Goal: Task Accomplishment & Management: Use online tool/utility

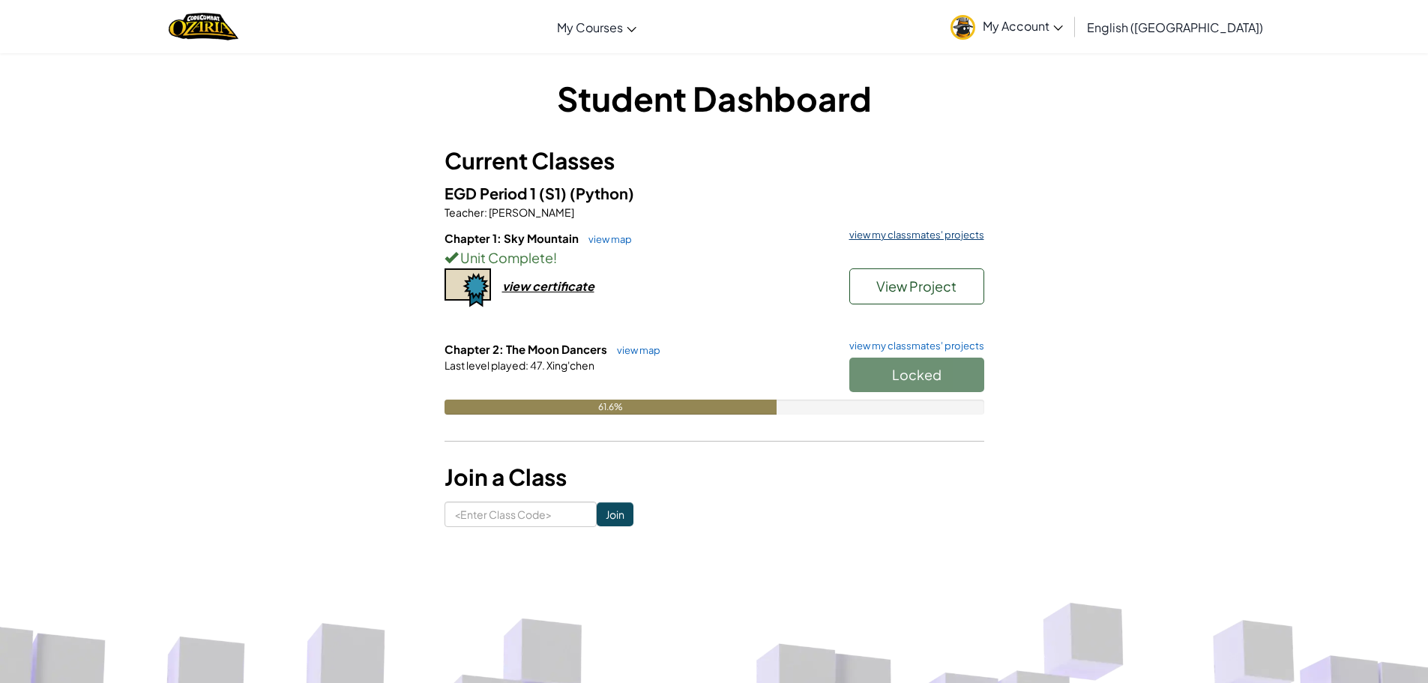
click at [870, 234] on link "view my classmates' projects" at bounding box center [913, 235] width 142 height 10
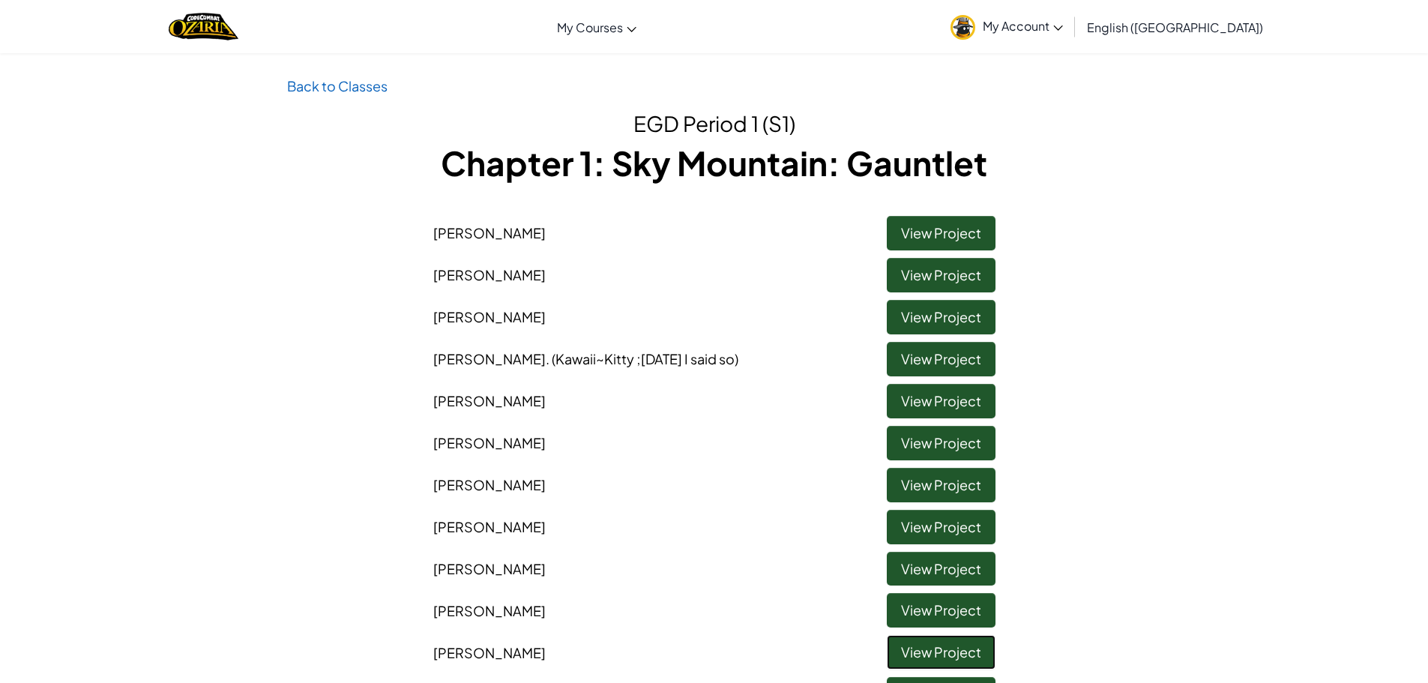
click at [951, 650] on link "View Project" at bounding box center [941, 652] width 109 height 34
click at [979, 626] on link "View Project" at bounding box center [941, 610] width 109 height 34
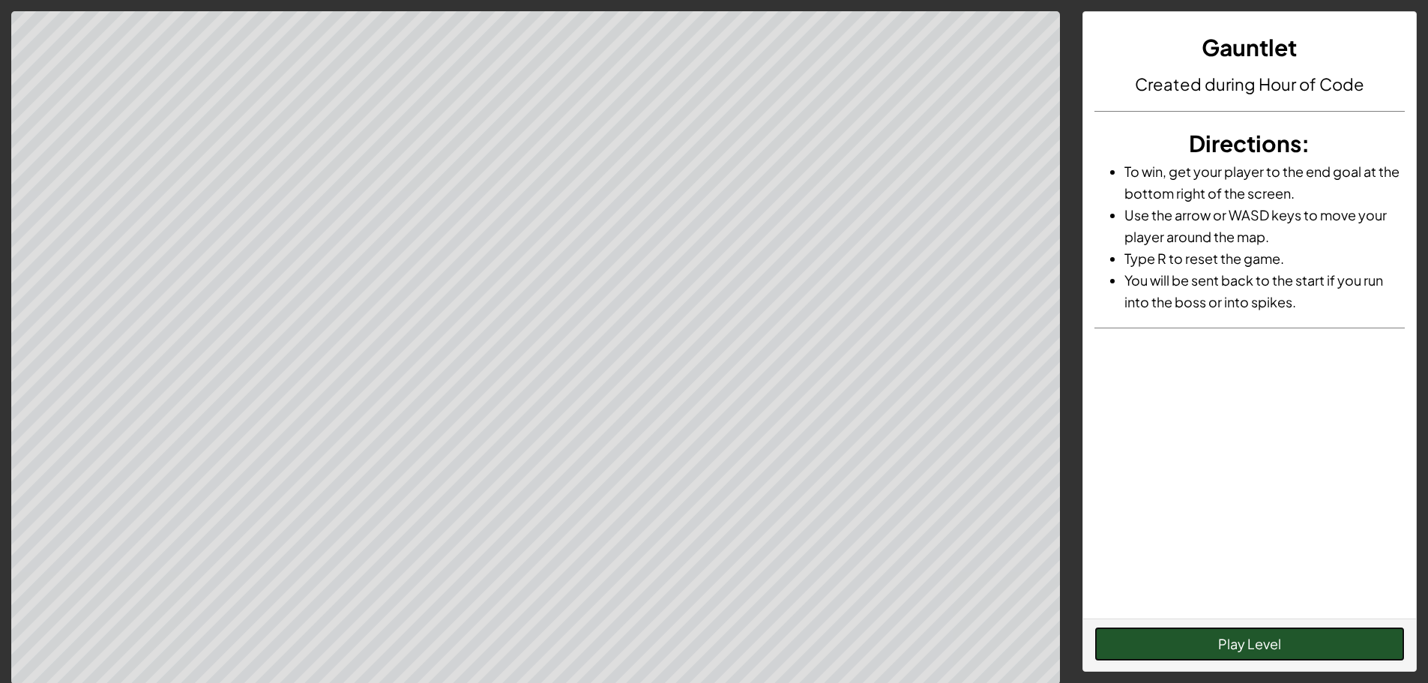
click at [1263, 648] on button "Play Level" at bounding box center [1249, 643] width 310 height 34
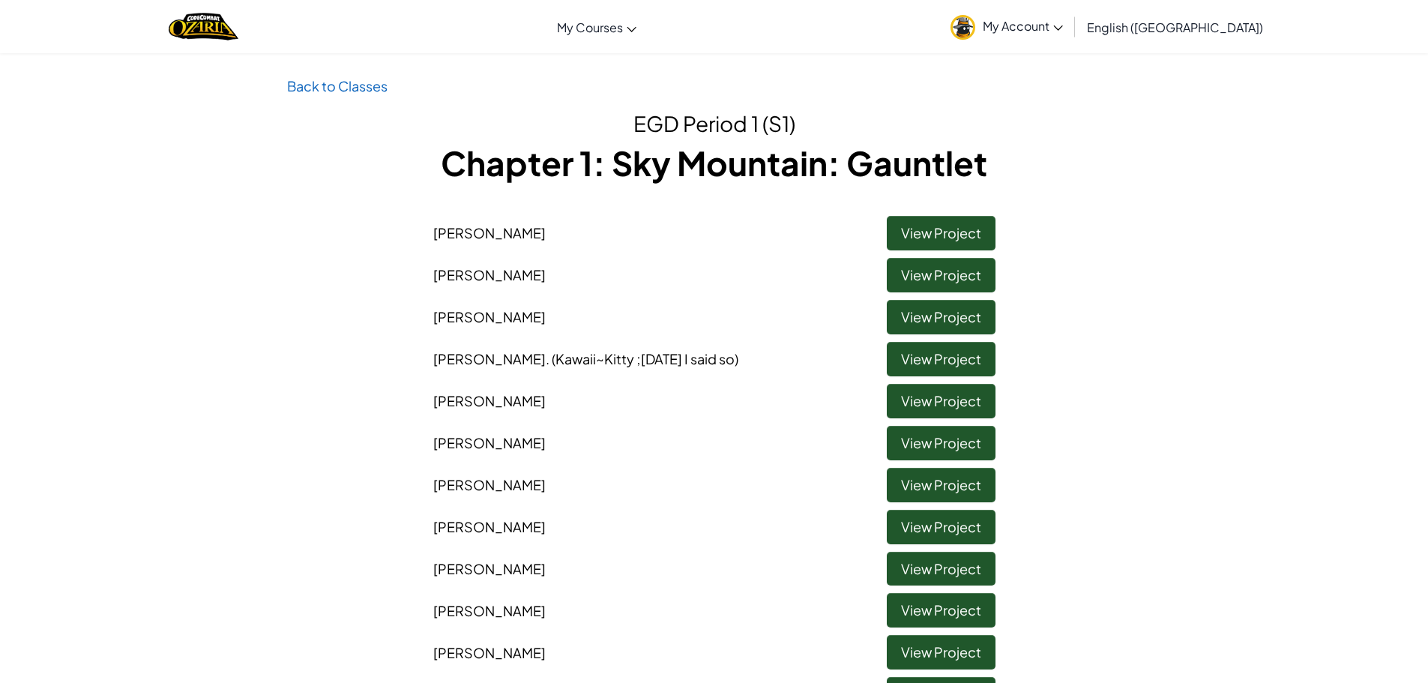
scroll to position [225, 0]
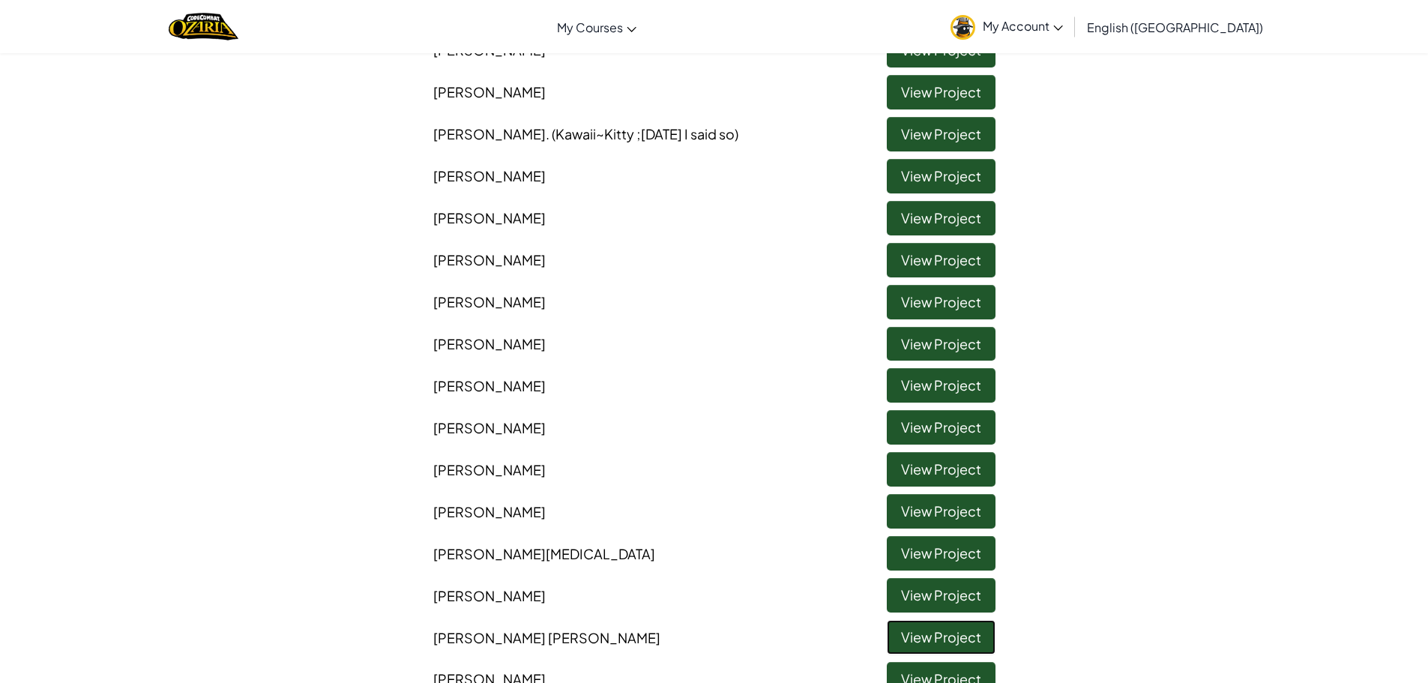
click at [940, 634] on link "View Project" at bounding box center [941, 637] width 109 height 34
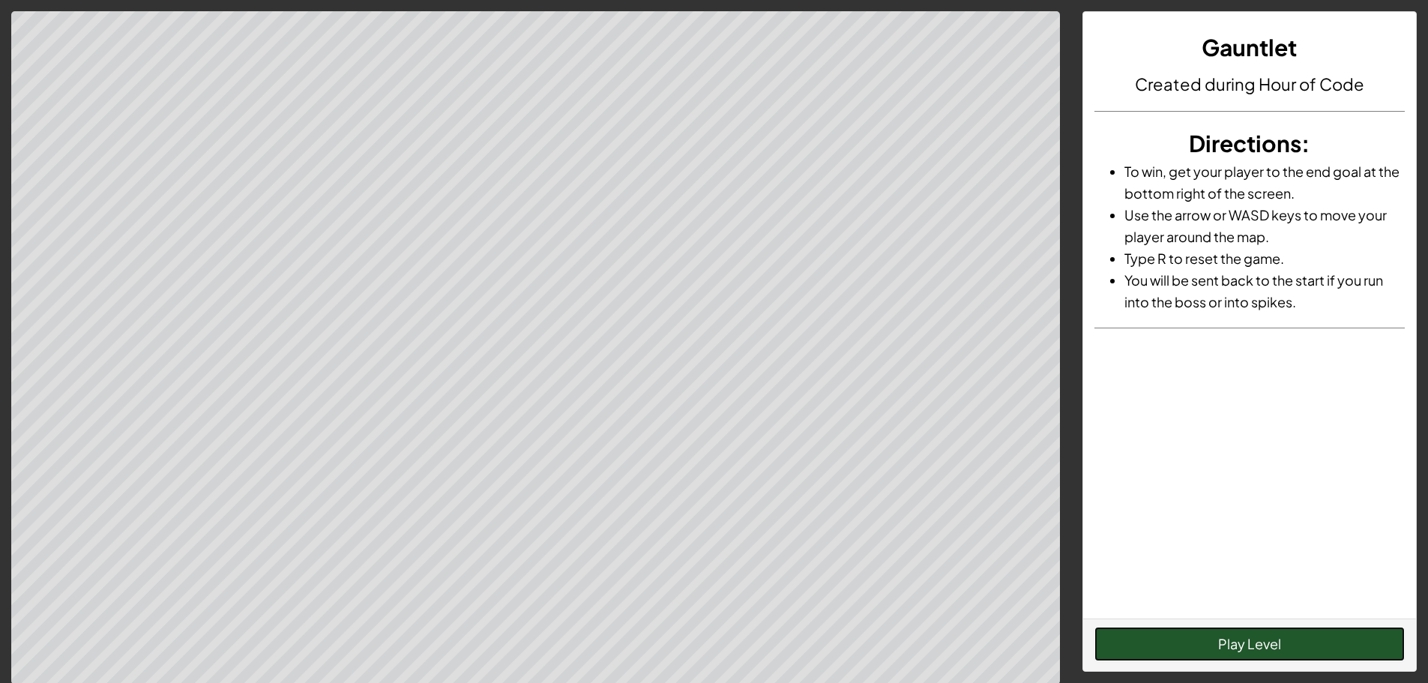
click at [1289, 650] on button "Play Level" at bounding box center [1249, 643] width 310 height 34
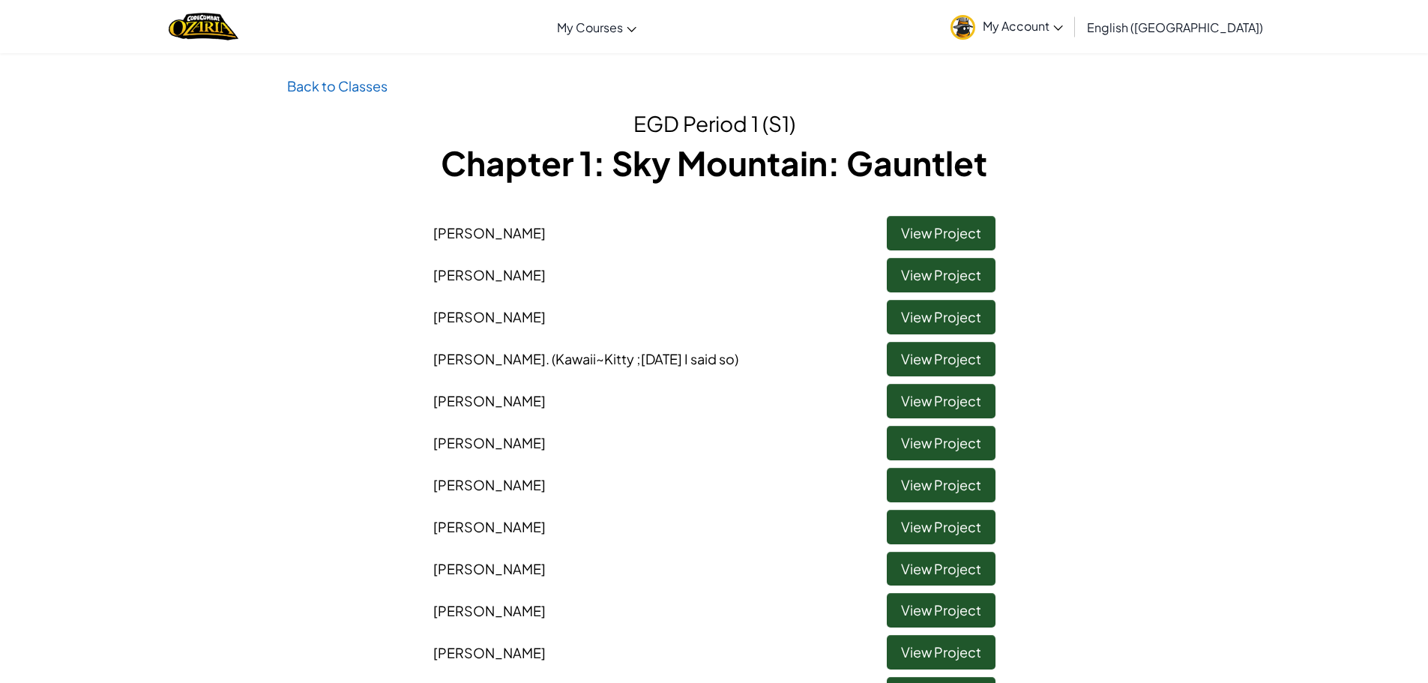
scroll to position [450, 0]
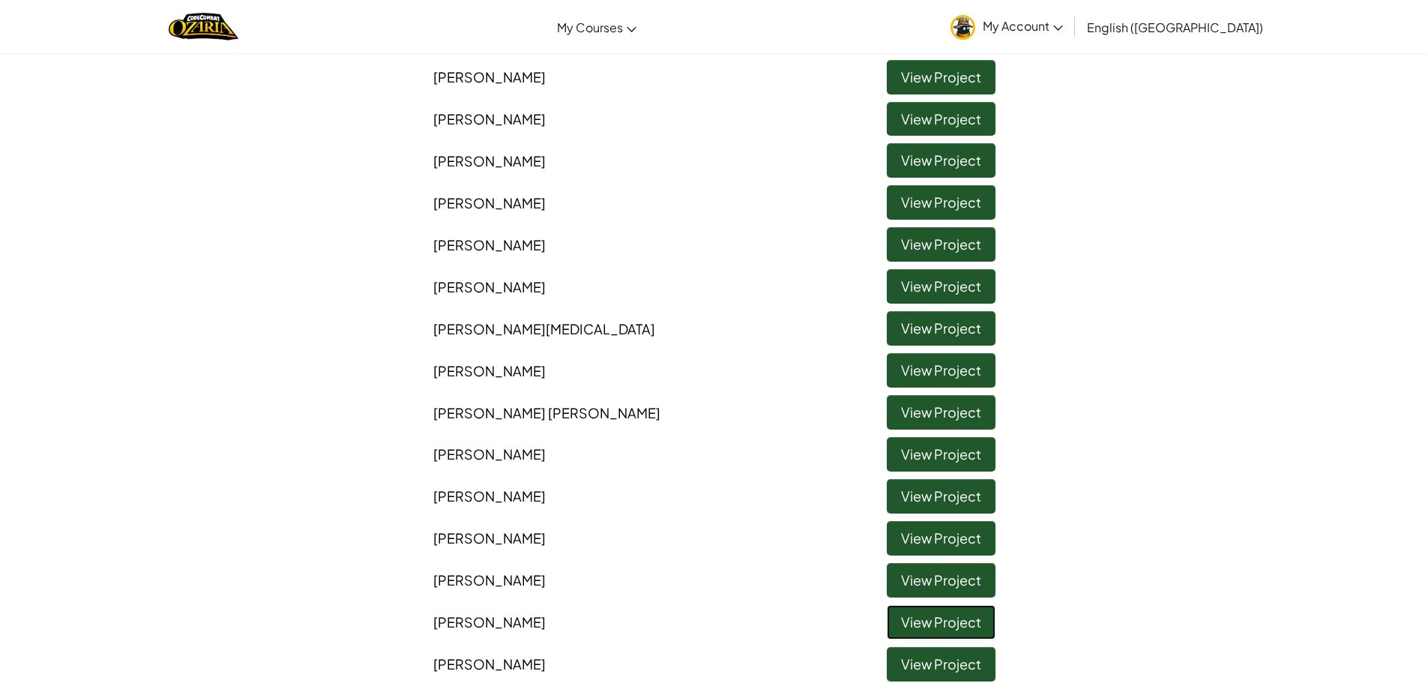
click at [957, 629] on link "View Project" at bounding box center [941, 622] width 109 height 34
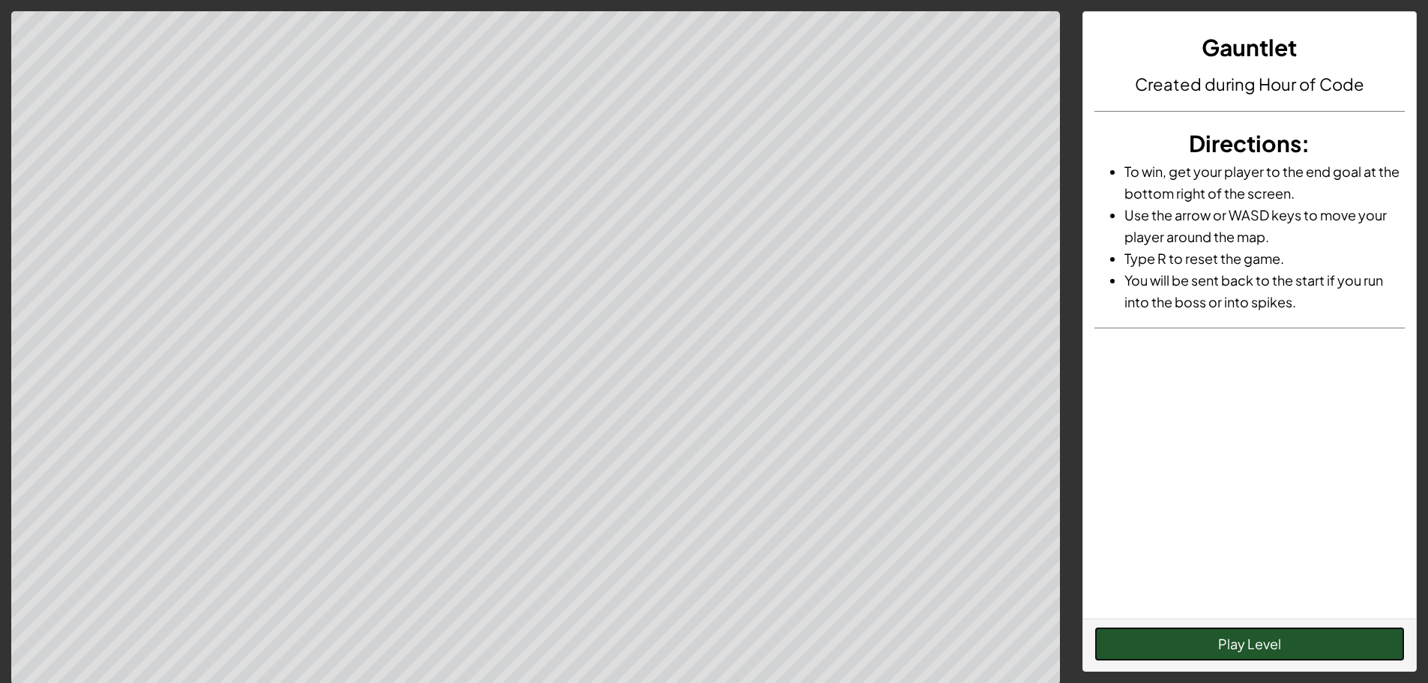
click at [1236, 638] on button "Play Level" at bounding box center [1249, 643] width 310 height 34
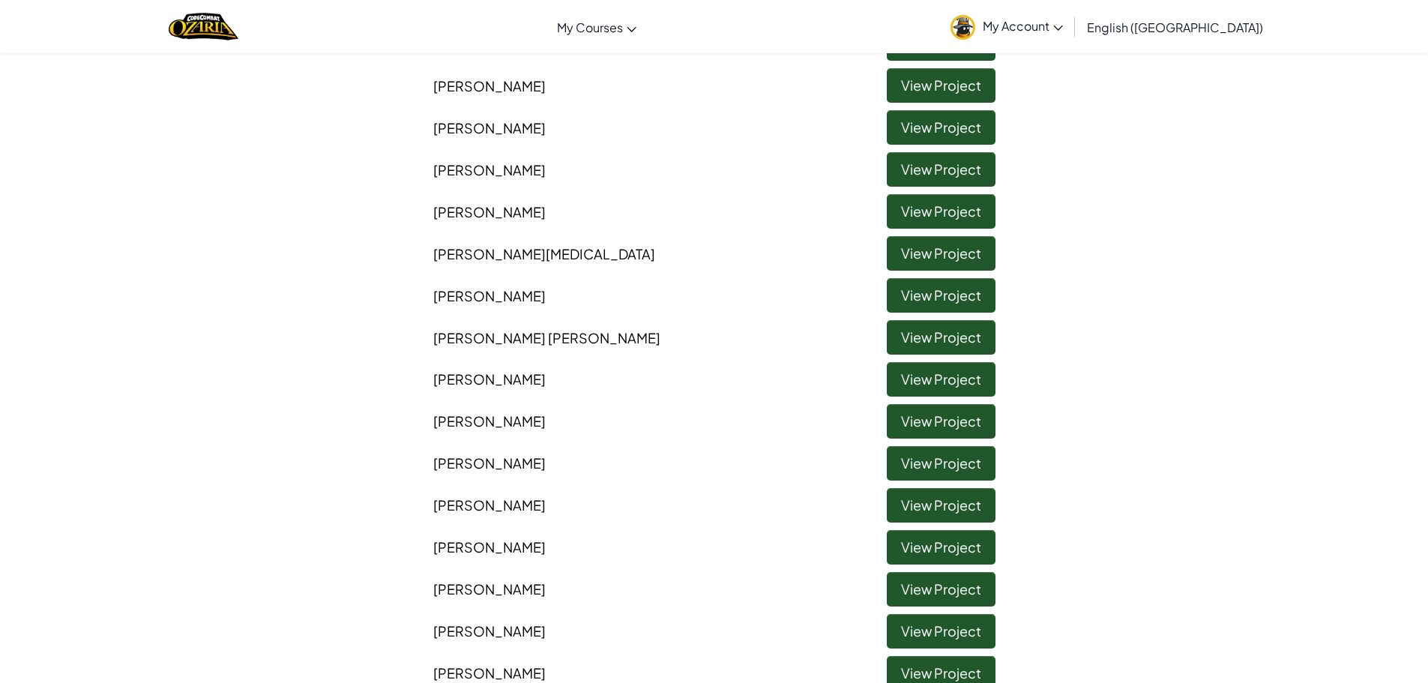
scroll to position [899, 0]
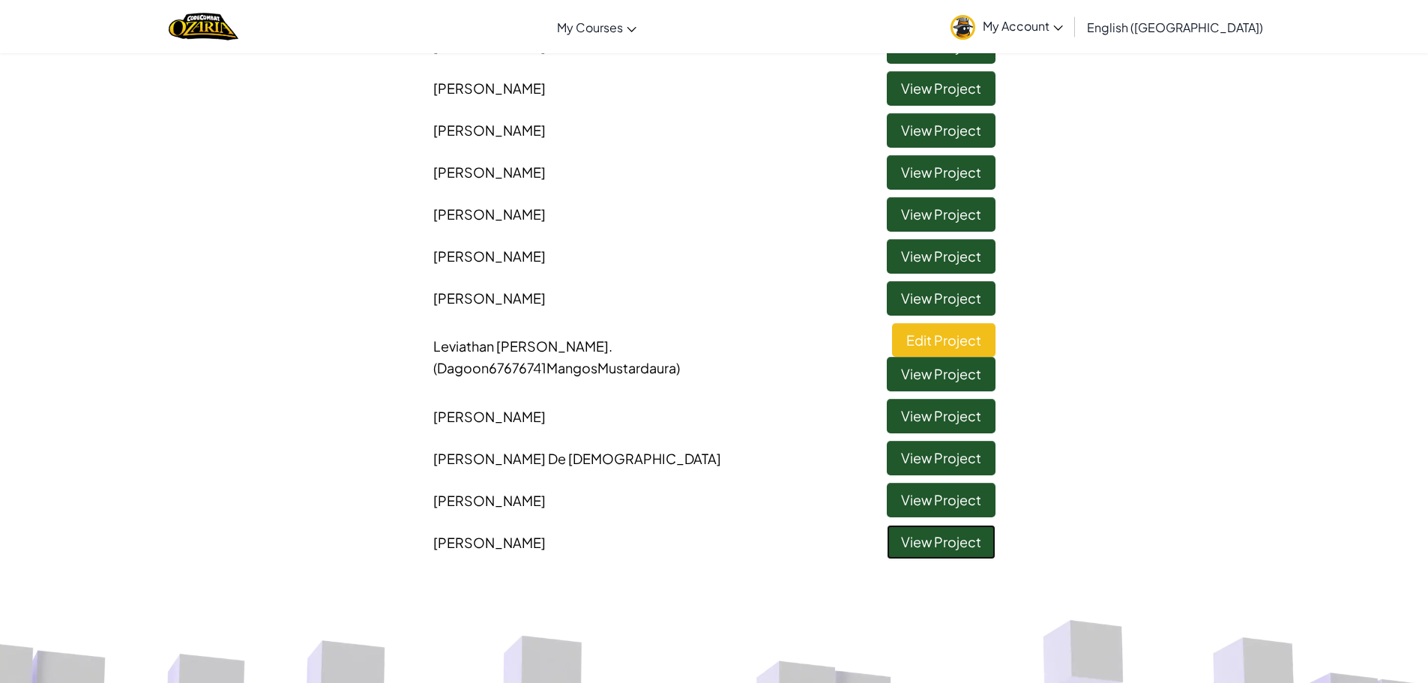
click at [953, 546] on link "View Project" at bounding box center [941, 542] width 109 height 34
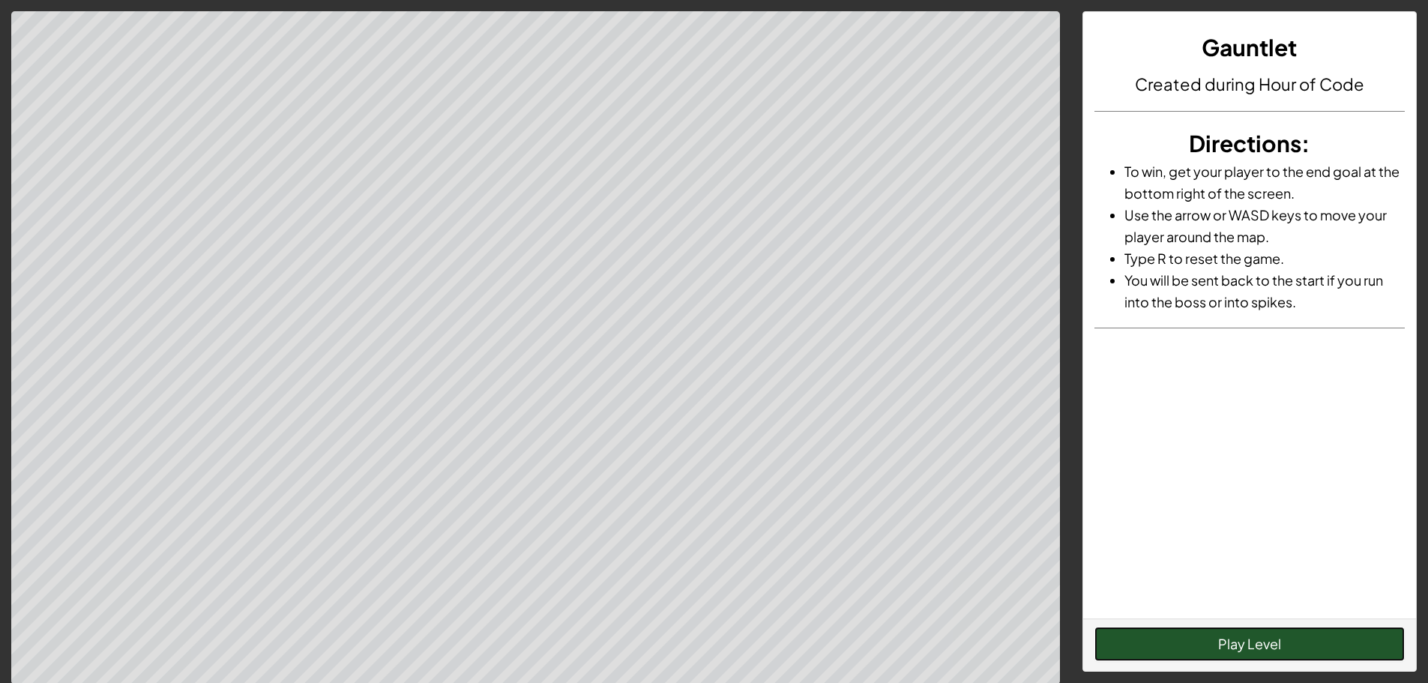
click at [1200, 628] on button "Play Level" at bounding box center [1249, 643] width 310 height 34
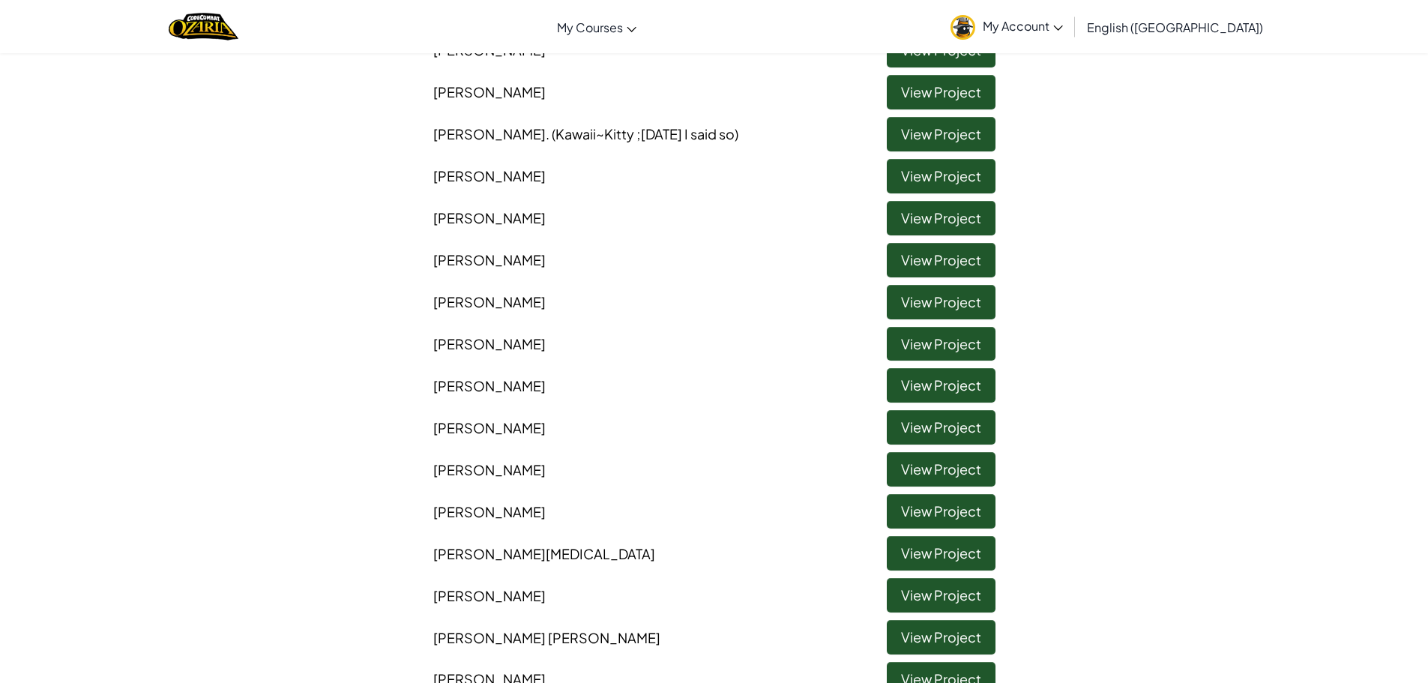
scroll to position [674, 0]
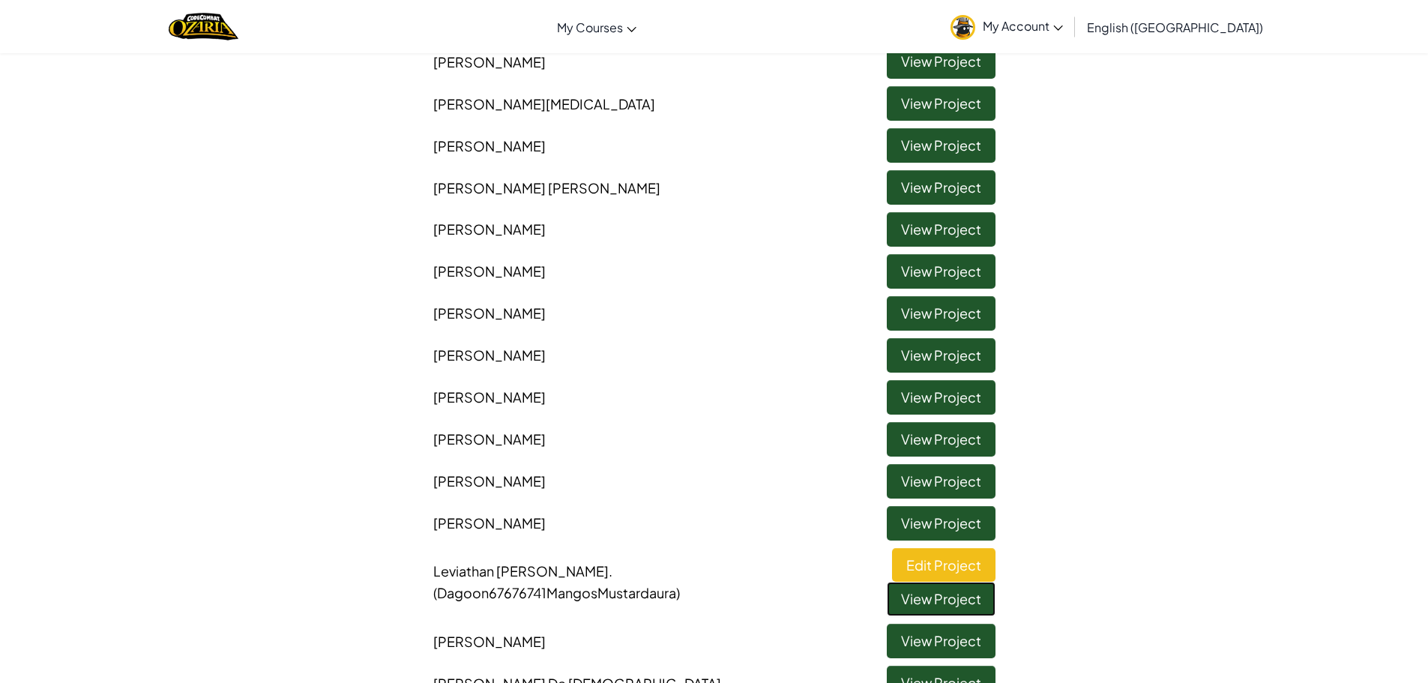
click at [927, 606] on link "View Project" at bounding box center [941, 599] width 109 height 34
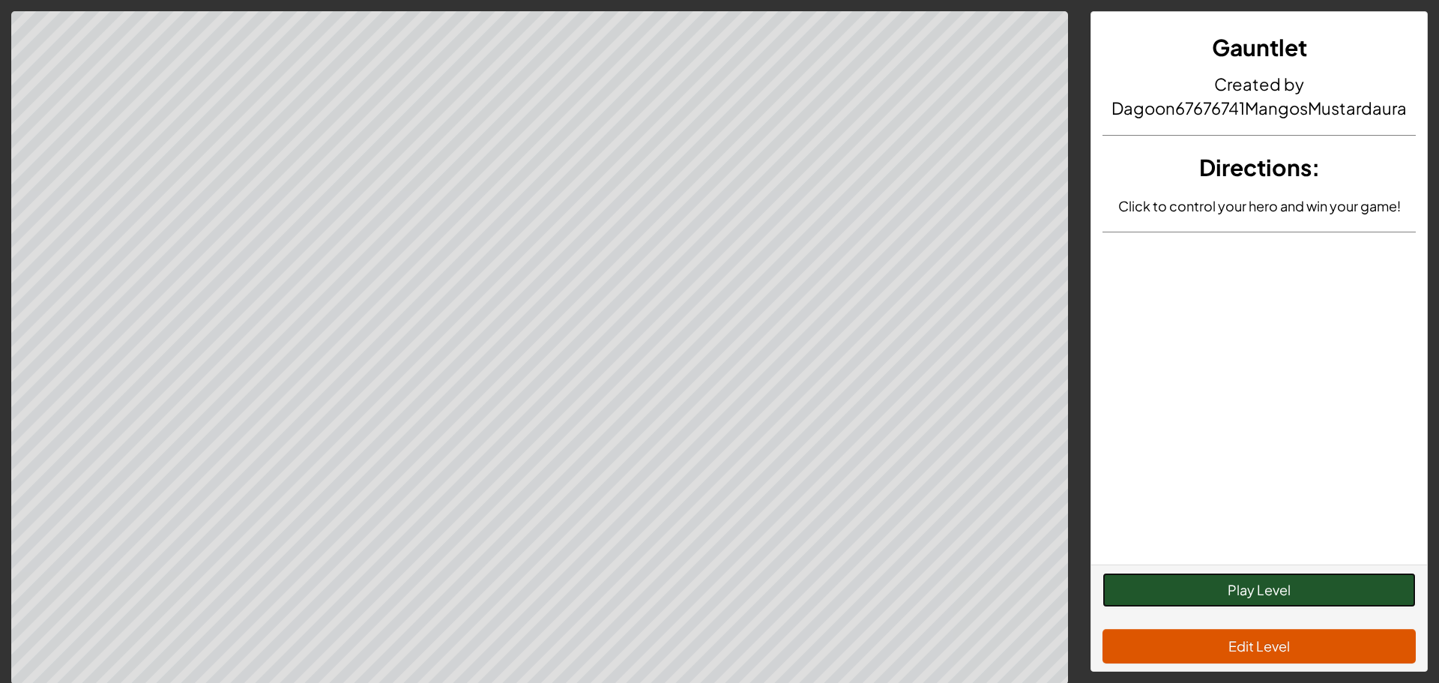
click at [1243, 587] on button "Play Level" at bounding box center [1258, 590] width 313 height 34
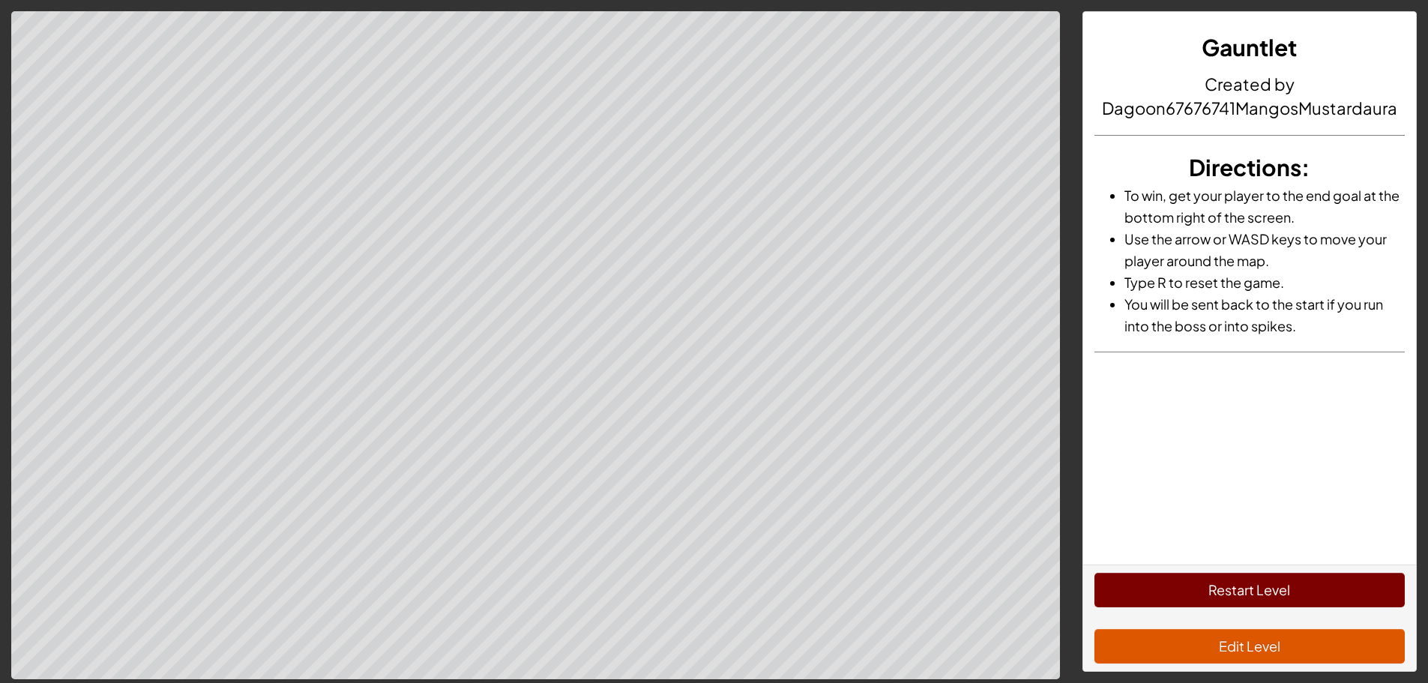
click at [1236, 584] on button "Restart Level" at bounding box center [1249, 590] width 310 height 34
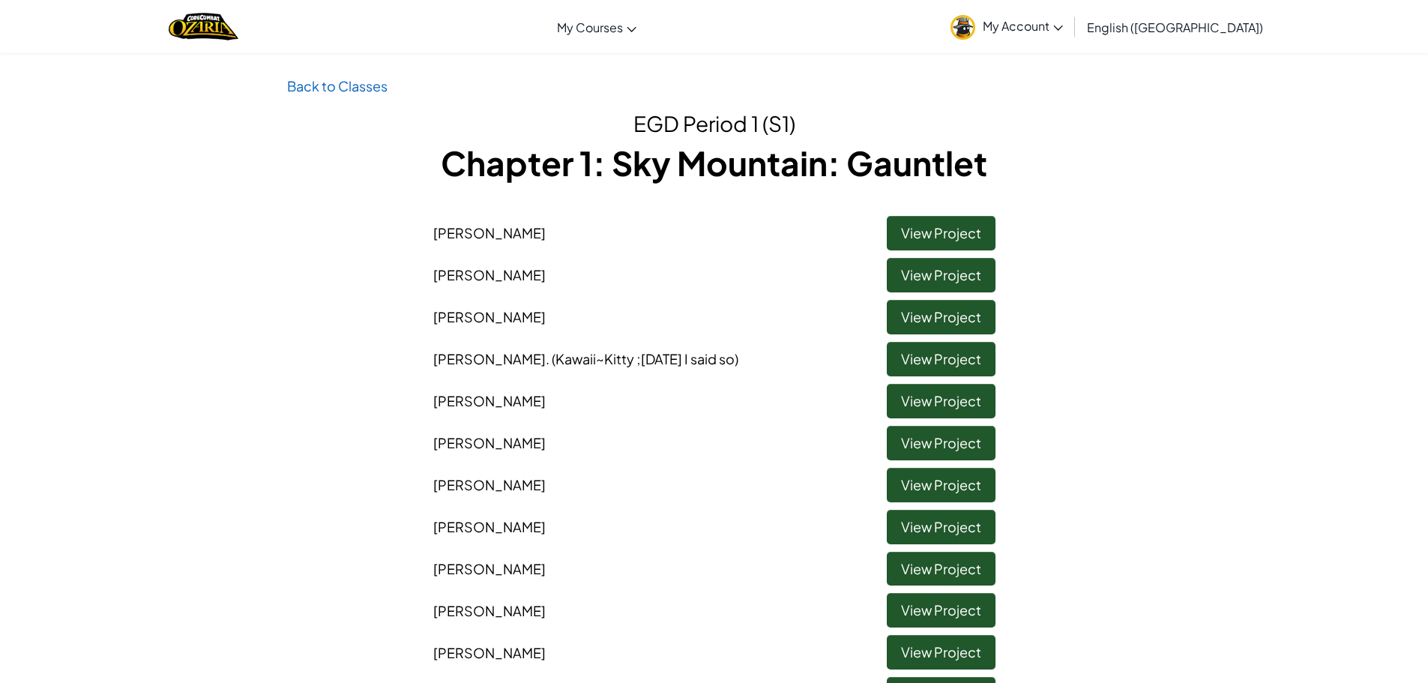
click at [1069, 34] on link "My Account" at bounding box center [1006, 26] width 127 height 47
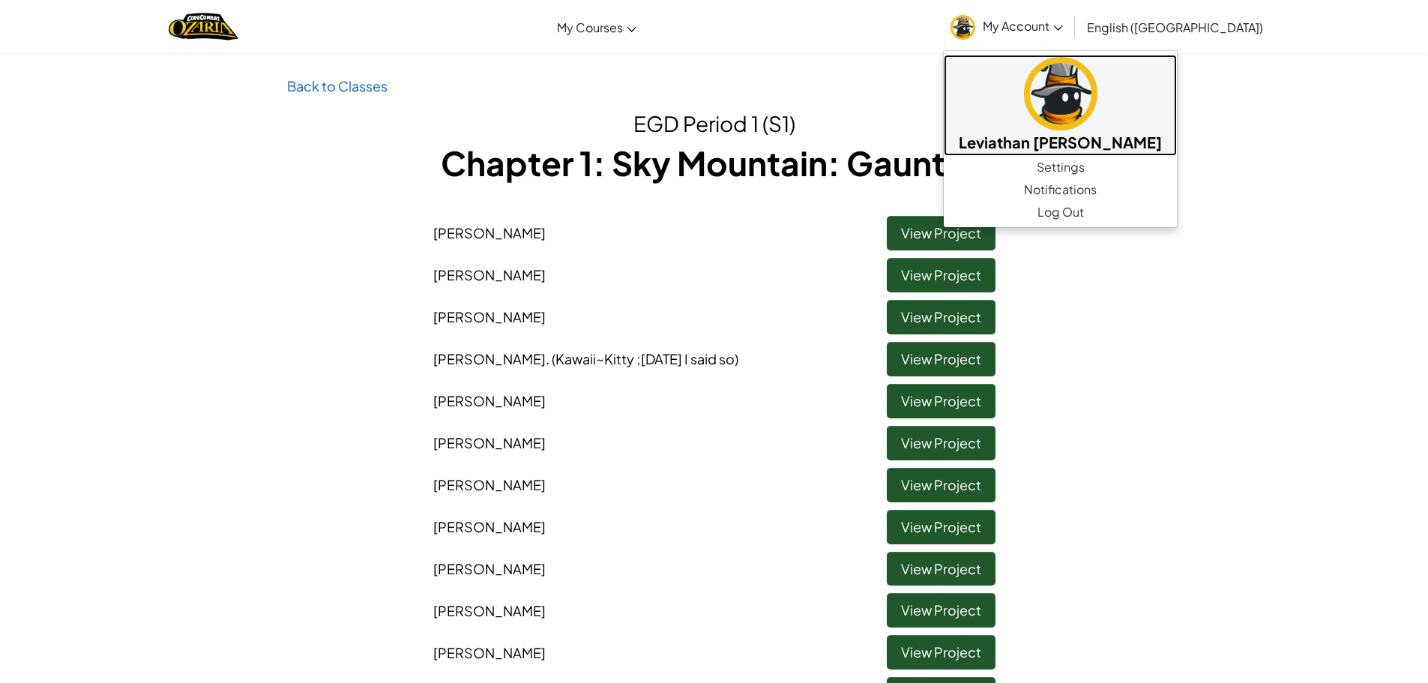
click at [1097, 106] on img at bounding box center [1060, 93] width 73 height 73
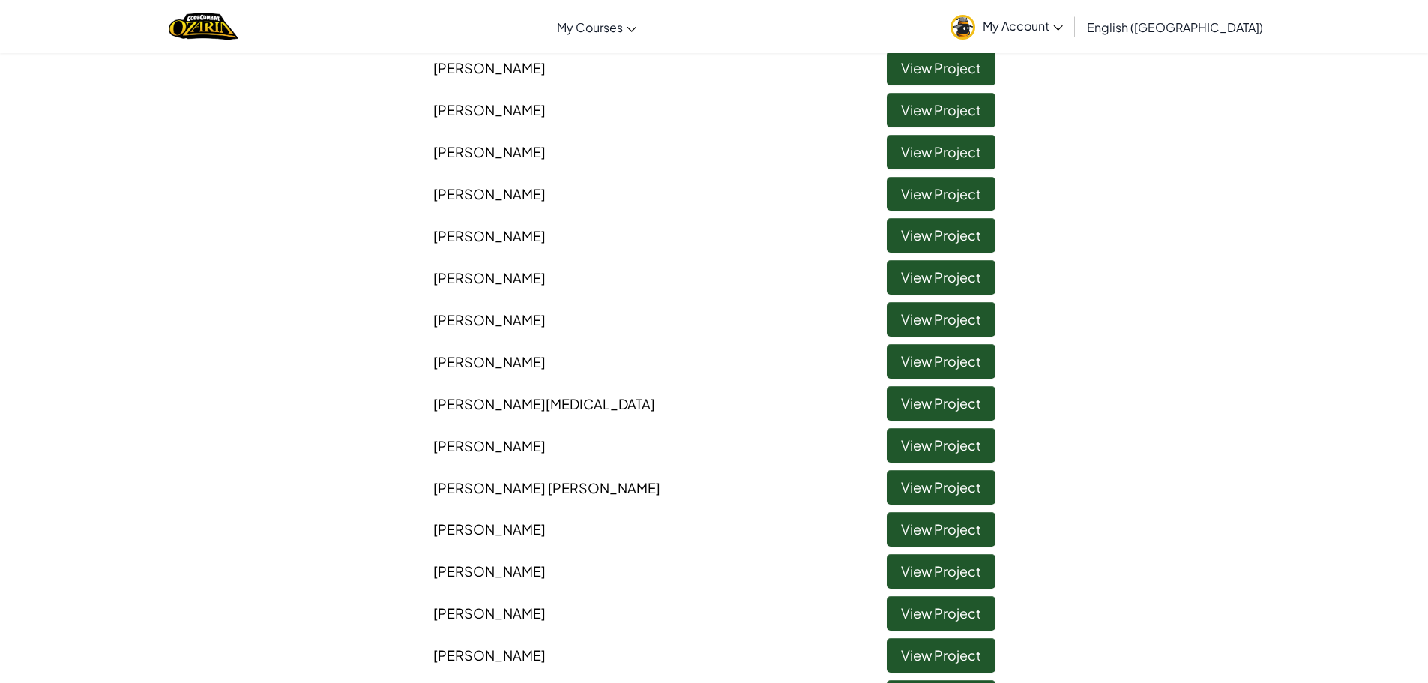
scroll to position [674, 0]
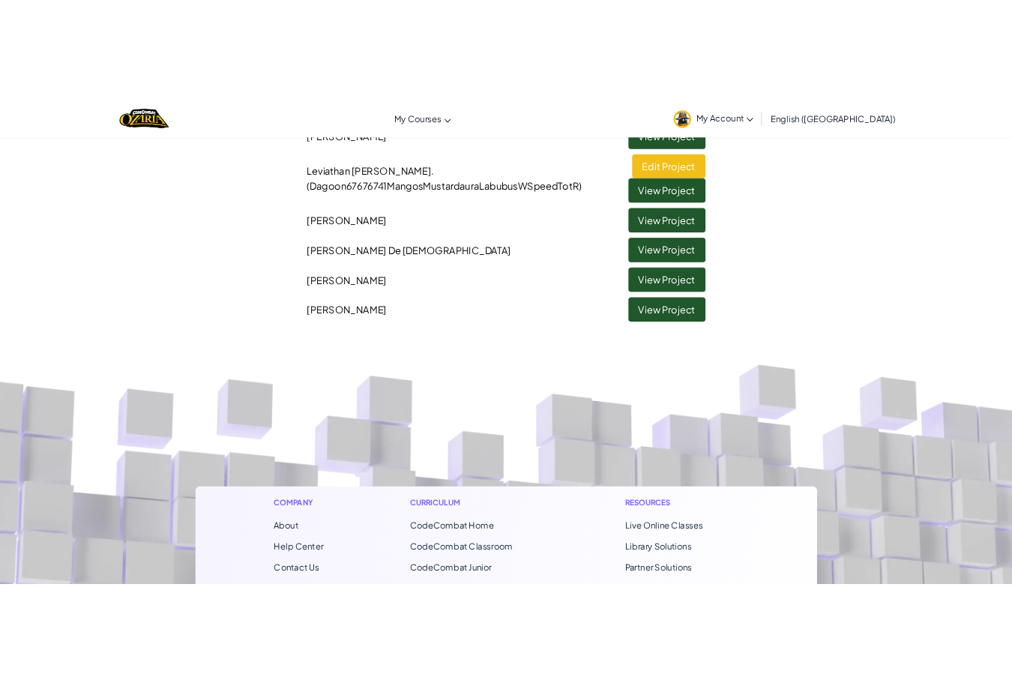
scroll to position [995, 0]
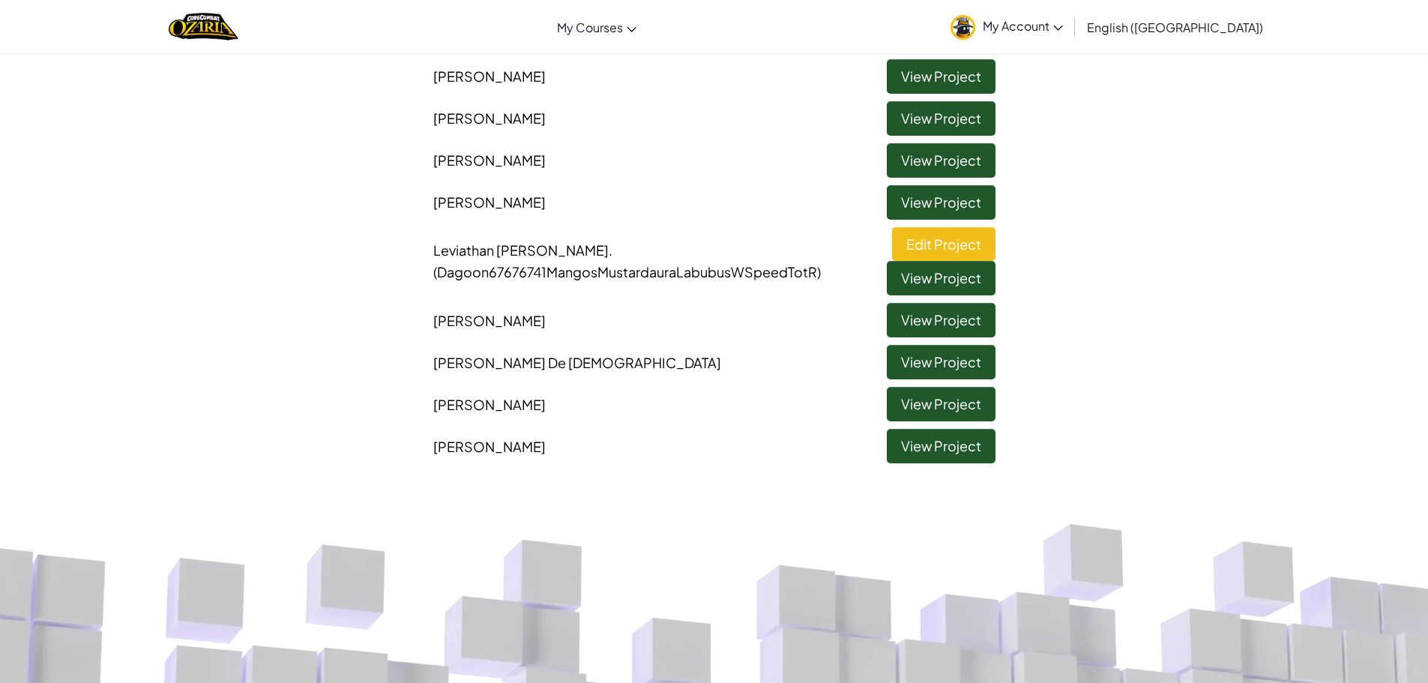
drag, startPoint x: 1356, startPoint y: 256, endPoint x: 1266, endPoint y: 193, distance: 110.8
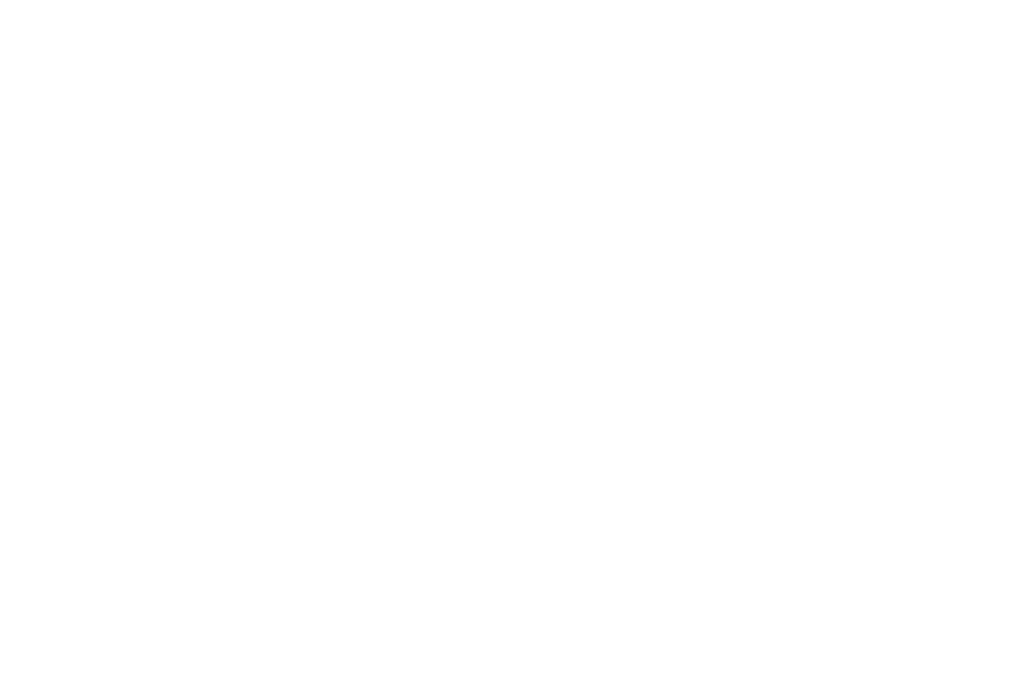
scroll to position [0, 0]
drag, startPoint x: 388, startPoint y: 396, endPoint x: 430, endPoint y: 372, distance: 48.7
click at [390, 0] on html at bounding box center [511, 0] width 1023 height 0
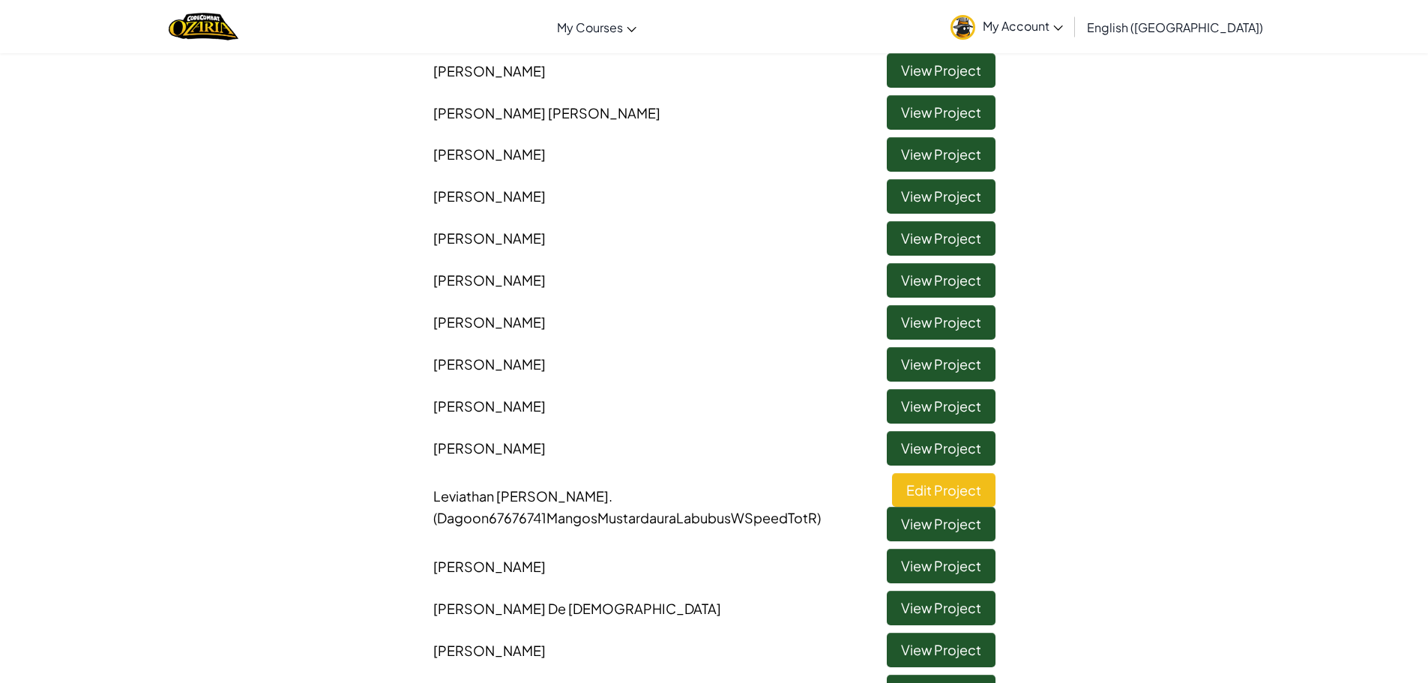
scroll to position [899, 0]
